Goal: Find specific page/section: Find specific page/section

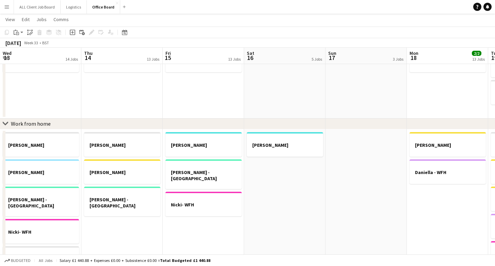
scroll to position [0, 172]
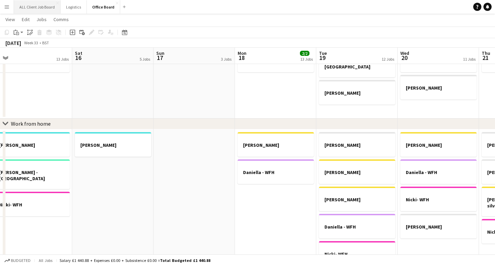
click at [37, 6] on button "ALL Client Job Board Close" at bounding box center [37, 6] width 47 height 13
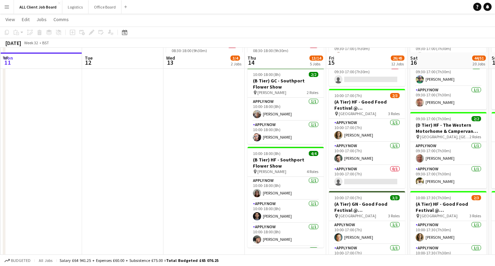
scroll to position [280, 0]
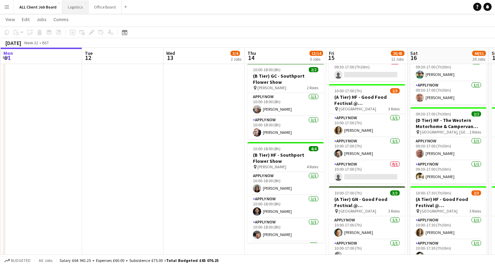
click at [71, 4] on button "Logistics Close" at bounding box center [75, 6] width 26 height 13
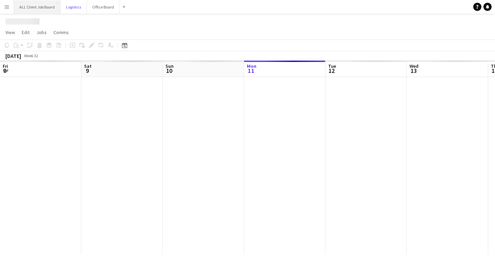
scroll to position [0, 163]
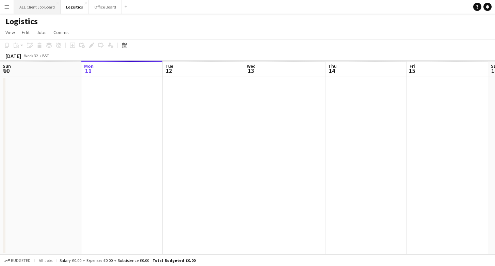
click at [31, 7] on button "ALL Client Job Board Close" at bounding box center [37, 6] width 47 height 13
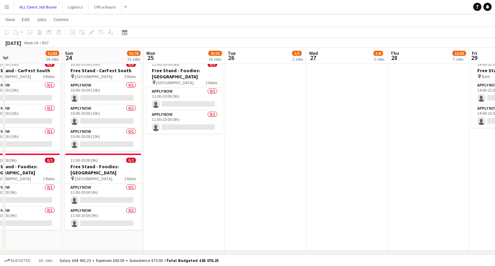
scroll to position [0, 182]
click at [176, 53] on app-board-header-date "Mon 25 25/35 16 Jobs" at bounding box center [183, 56] width 81 height 16
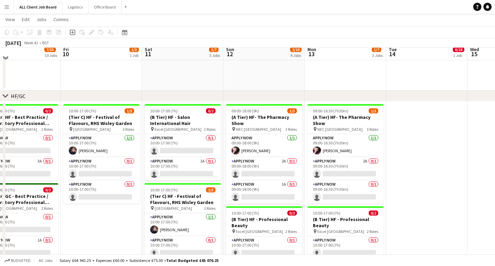
scroll to position [186, 0]
